Goal: Task Accomplishment & Management: Complete application form

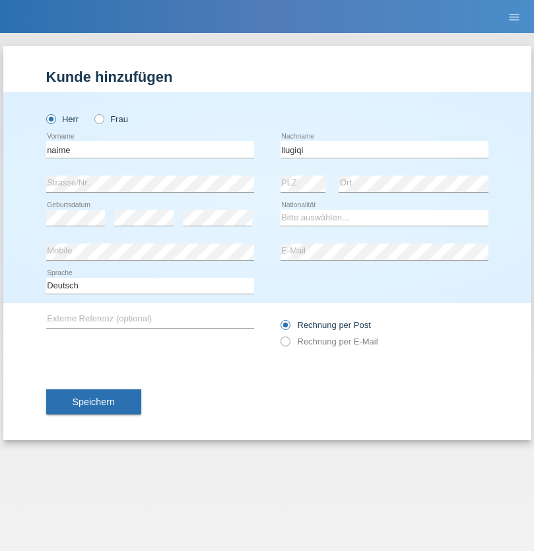
type input "llugiqi"
select select "CH"
radio input "true"
click at [150, 149] on input "text" at bounding box center [150, 149] width 208 height 17
type input "Shaban"
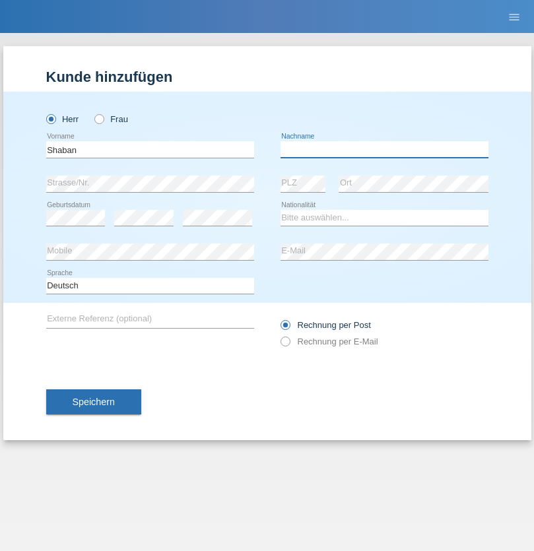
click at [384, 149] on input "text" at bounding box center [385, 149] width 208 height 17
type input "llugiqi"
select select "CH"
radio input "true"
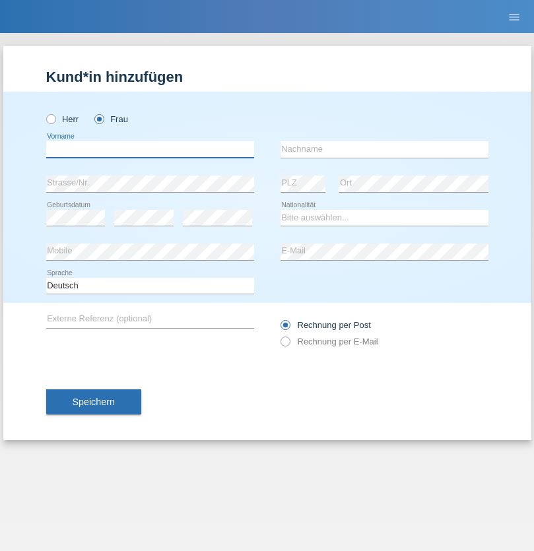
click at [150, 149] on input "text" at bounding box center [150, 149] width 208 height 17
type input "Silvia"
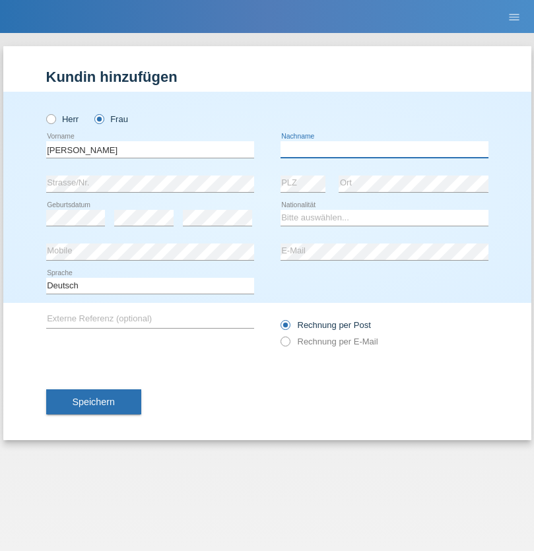
click at [384, 149] on input "text" at bounding box center [385, 149] width 208 height 17
type input "Patera"
select select "CH"
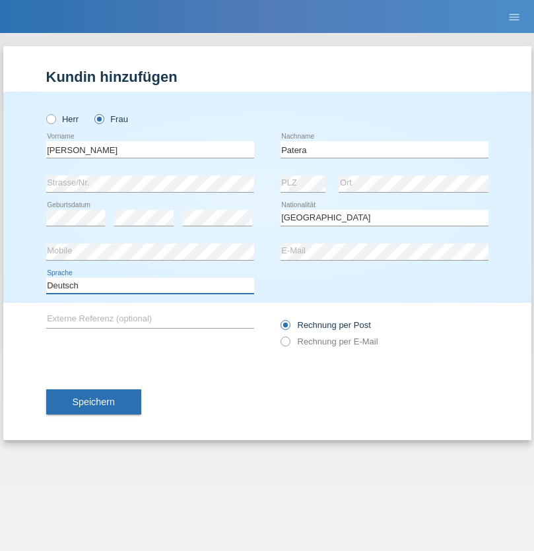
select select "en"
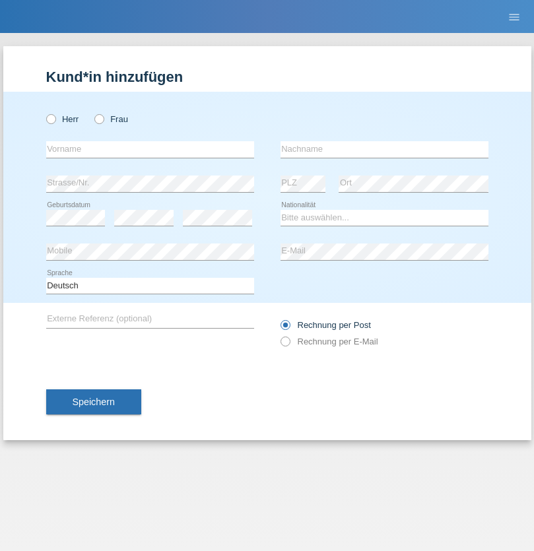
radio input "true"
click at [150, 149] on input "text" at bounding box center [150, 149] width 208 height 17
type input "Champing"
click at [384, 149] on input "text" at bounding box center [385, 149] width 208 height 17
type input "Malonga"
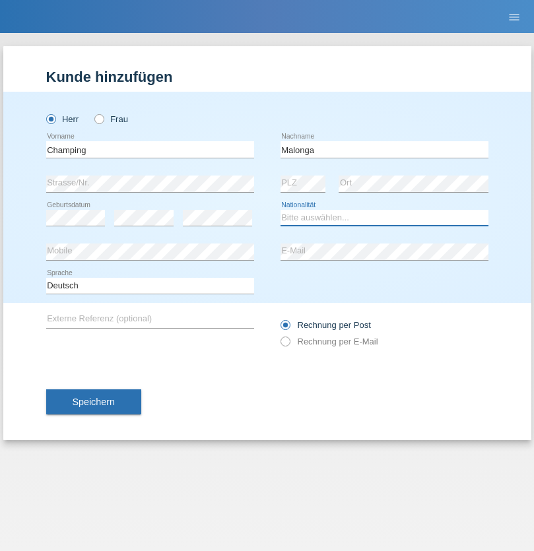
select select "CH"
radio input "true"
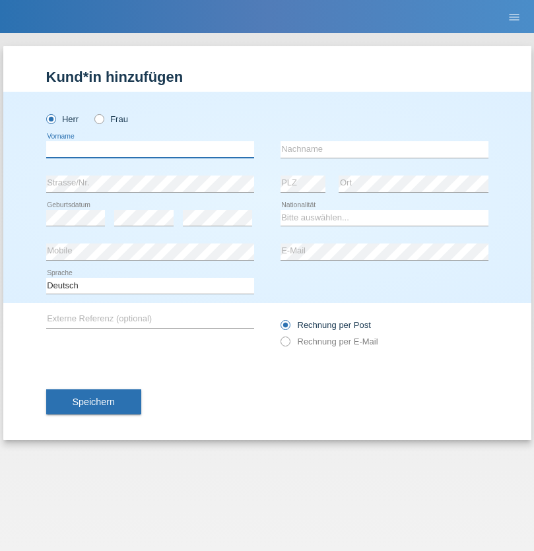
click at [150, 149] on input "text" at bounding box center [150, 149] width 208 height 17
type input "Djordjevic"
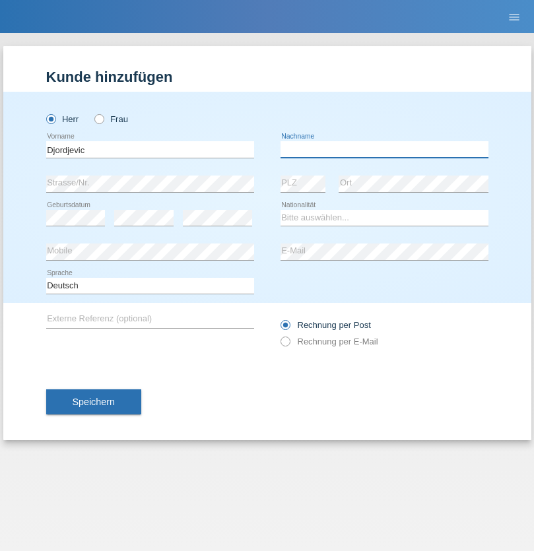
click at [384, 149] on input "text" at bounding box center [385, 149] width 208 height 17
type input "Radosav"
select select "RS"
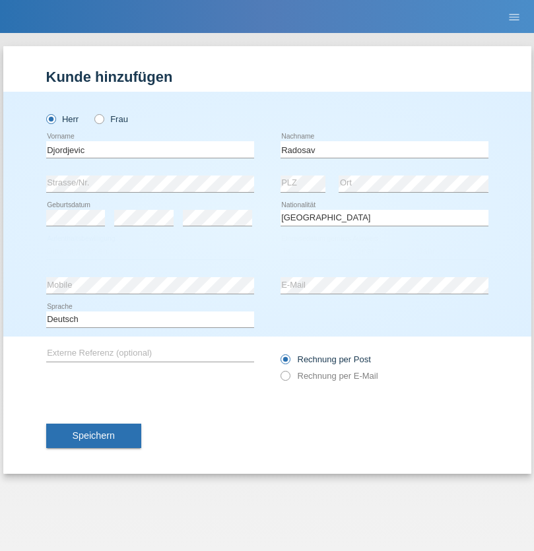
select select "C"
select select "10"
select select "03"
select select "1989"
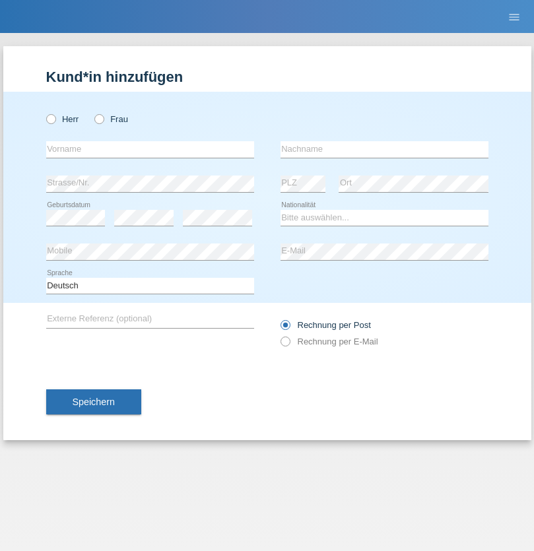
radio input "true"
click at [150, 149] on input "text" at bounding box center [150, 149] width 208 height 17
type input "[PERSON_NAME]"
click at [384, 149] on input "text" at bounding box center [385, 149] width 208 height 17
type input "Sakhi"
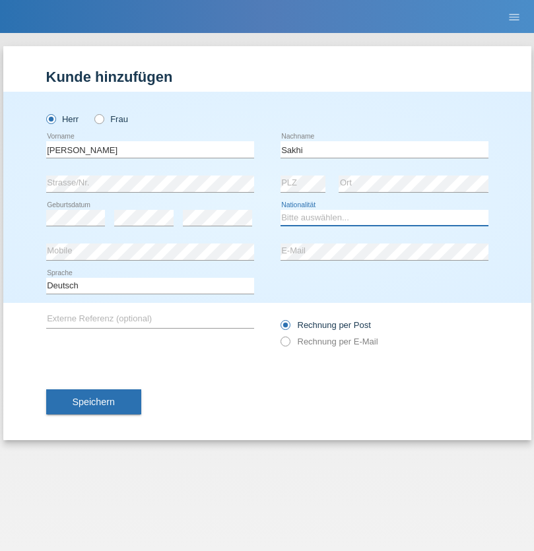
select select "IT"
select select "C"
select select "24"
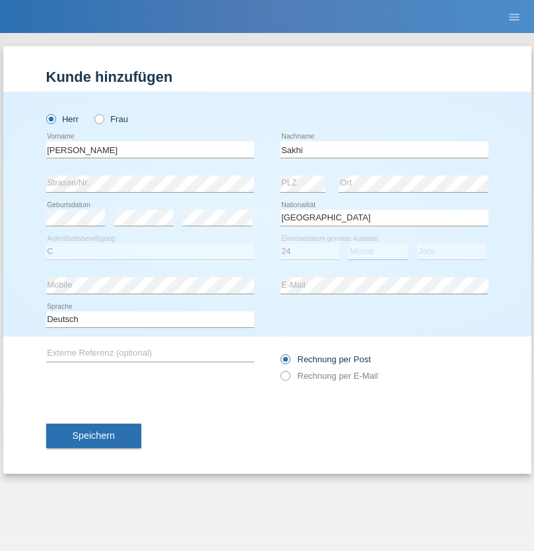
select select "10"
select select "2021"
